Goal: Information Seeking & Learning: Check status

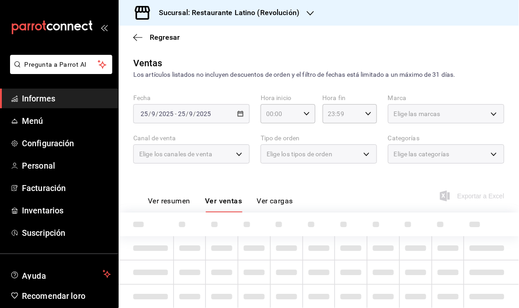
click at [68, 106] on link "Informes" at bounding box center [59, 99] width 118 height 20
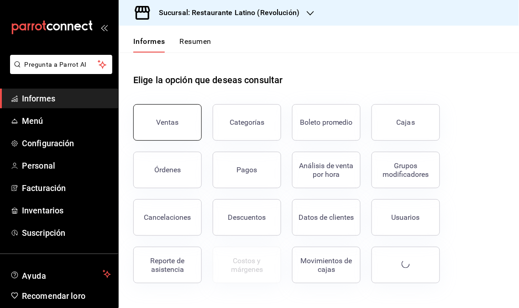
click at [175, 111] on button "Ventas" at bounding box center [167, 122] width 68 height 37
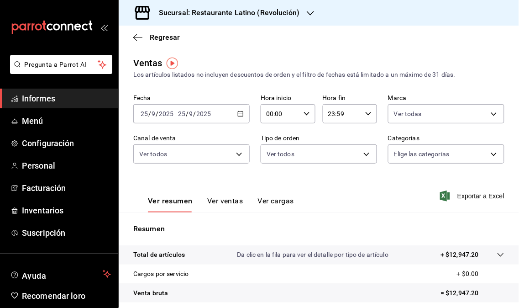
click at [305, 18] on div "Sucursal: Restaurante Latino (Revolución)" at bounding box center [222, 13] width 192 height 26
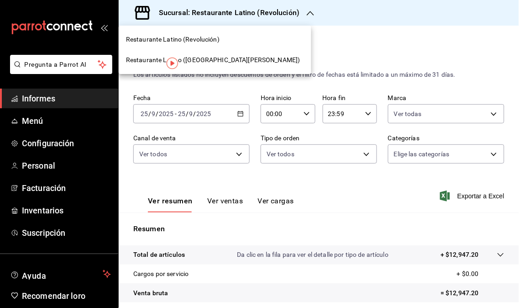
click at [208, 57] on font "Restaurante Latino ([GEOGRAPHIC_DATA][PERSON_NAME])" at bounding box center [213, 59] width 174 height 7
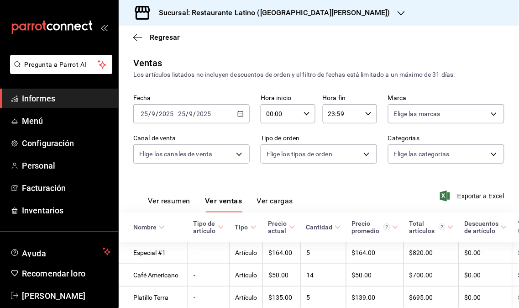
click at [48, 98] on font "Informes" at bounding box center [38, 99] width 33 height 10
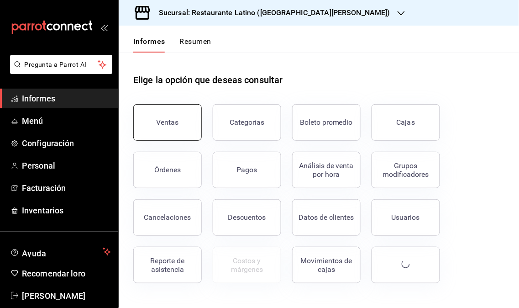
click at [168, 131] on button "Ventas" at bounding box center [167, 122] width 68 height 37
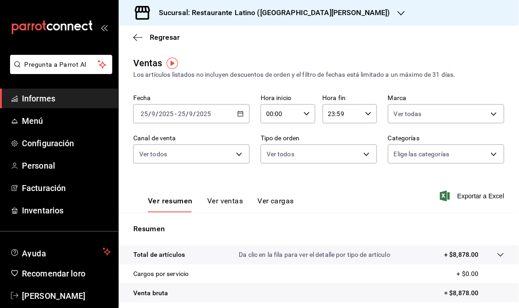
click at [327, 20] on div "Sucursal: Restaurante Latino ([GEOGRAPHIC_DATA][PERSON_NAME])" at bounding box center [267, 13] width 283 height 26
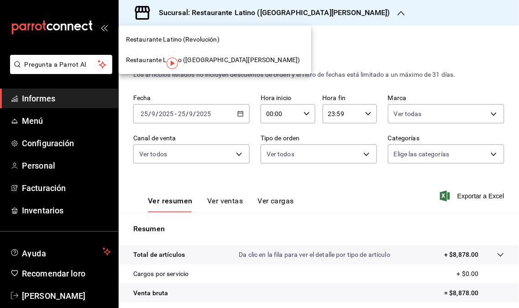
click at [205, 58] on font "Restaurante Latino ([GEOGRAPHIC_DATA][PERSON_NAME])" at bounding box center [213, 59] width 174 height 7
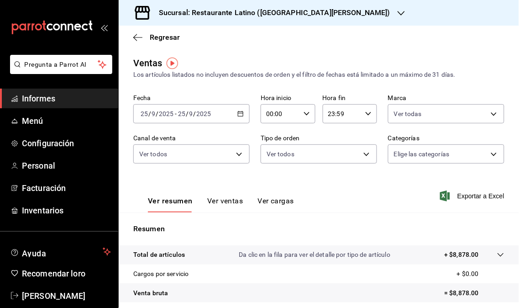
click at [316, 13] on font "Sucursal: Restaurante Latino ([GEOGRAPHIC_DATA][PERSON_NAME])" at bounding box center [275, 12] width 232 height 9
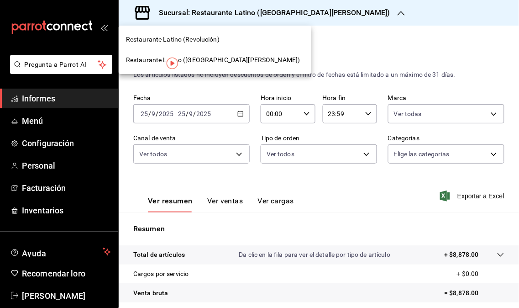
click at [230, 38] on div "Restaurante Latino (Revolución)" at bounding box center [215, 40] width 178 height 10
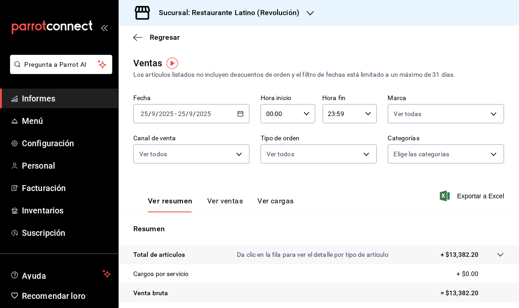
click at [241, 116] on icon "button" at bounding box center [240, 114] width 6 height 6
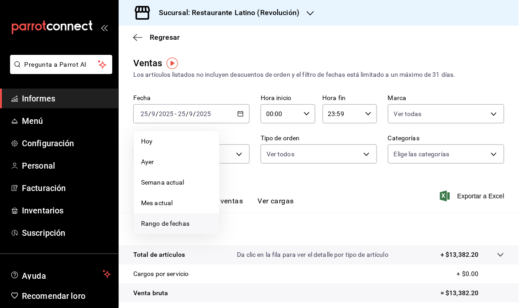
click at [189, 228] on span "Rango de fechas" at bounding box center [176, 224] width 71 height 10
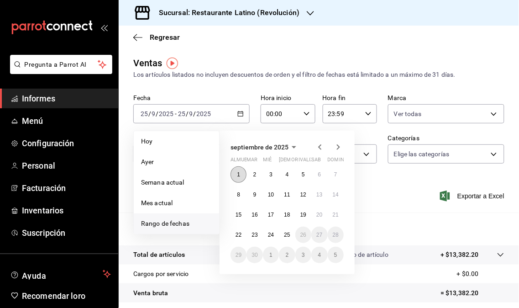
click at [235, 172] on button "1" at bounding box center [239, 174] width 16 height 16
click at [282, 239] on button "25" at bounding box center [287, 234] width 16 height 16
